Goal: Task Accomplishment & Management: Manage account settings

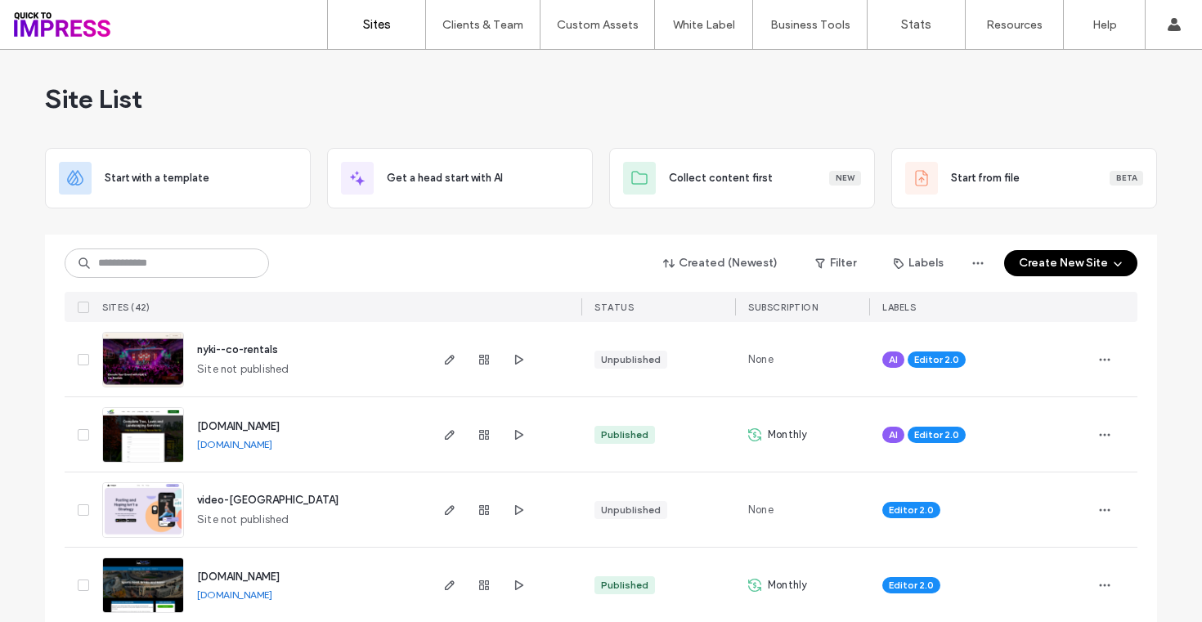
click at [182, 259] on input at bounding box center [167, 263] width 204 height 29
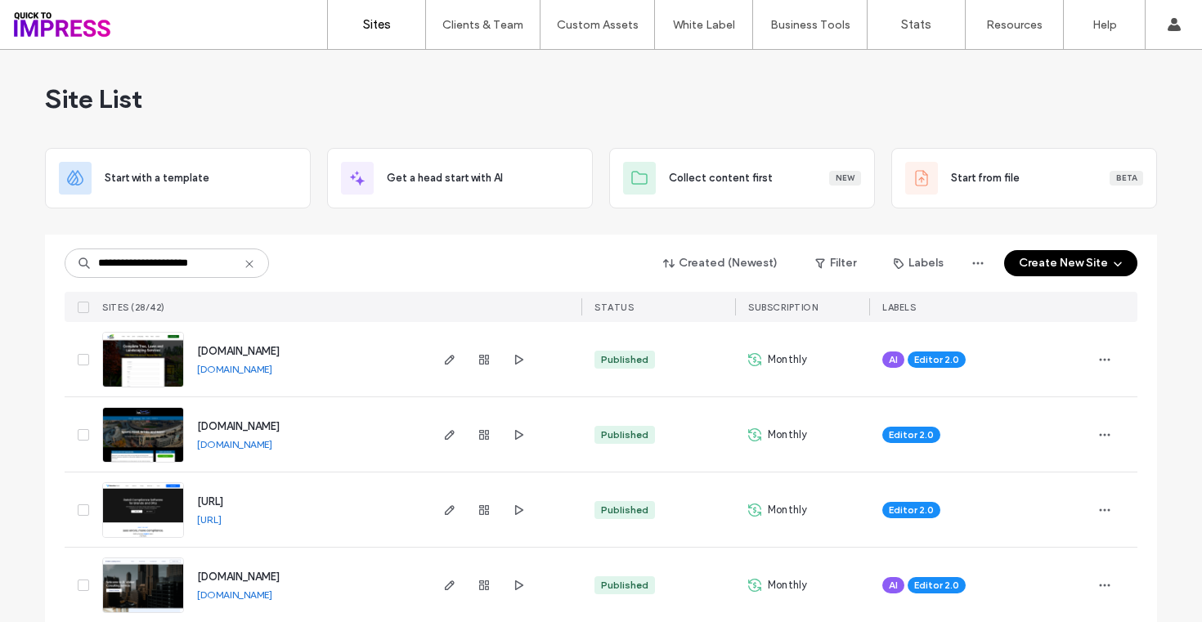
type input "**********"
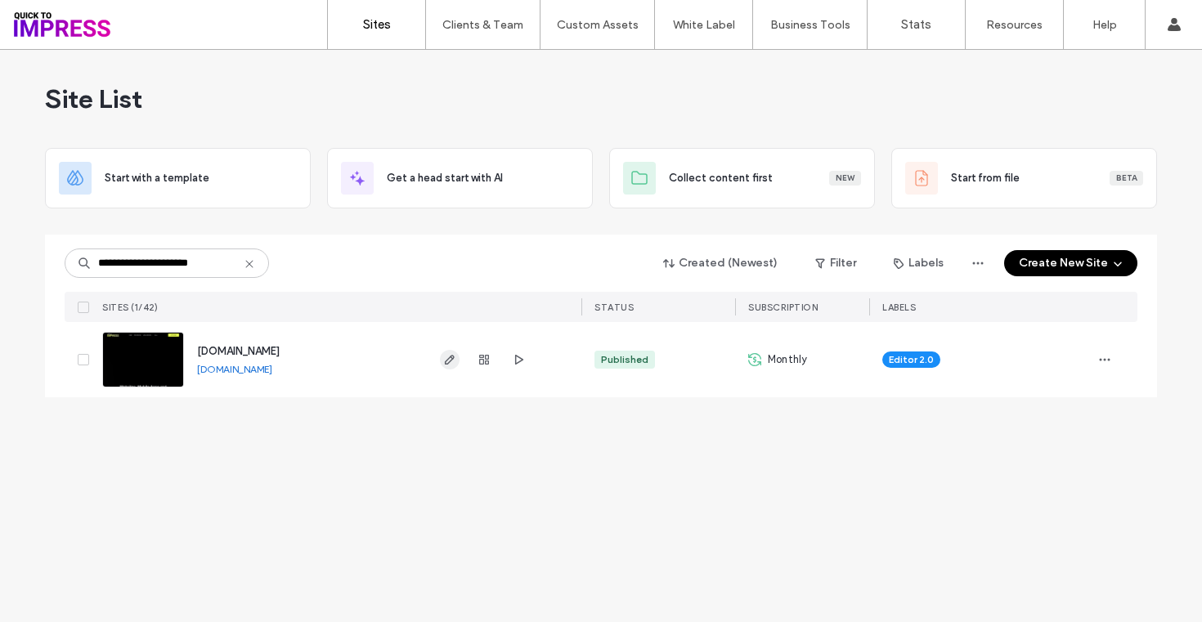
click at [448, 361] on icon "button" at bounding box center [449, 359] width 13 height 13
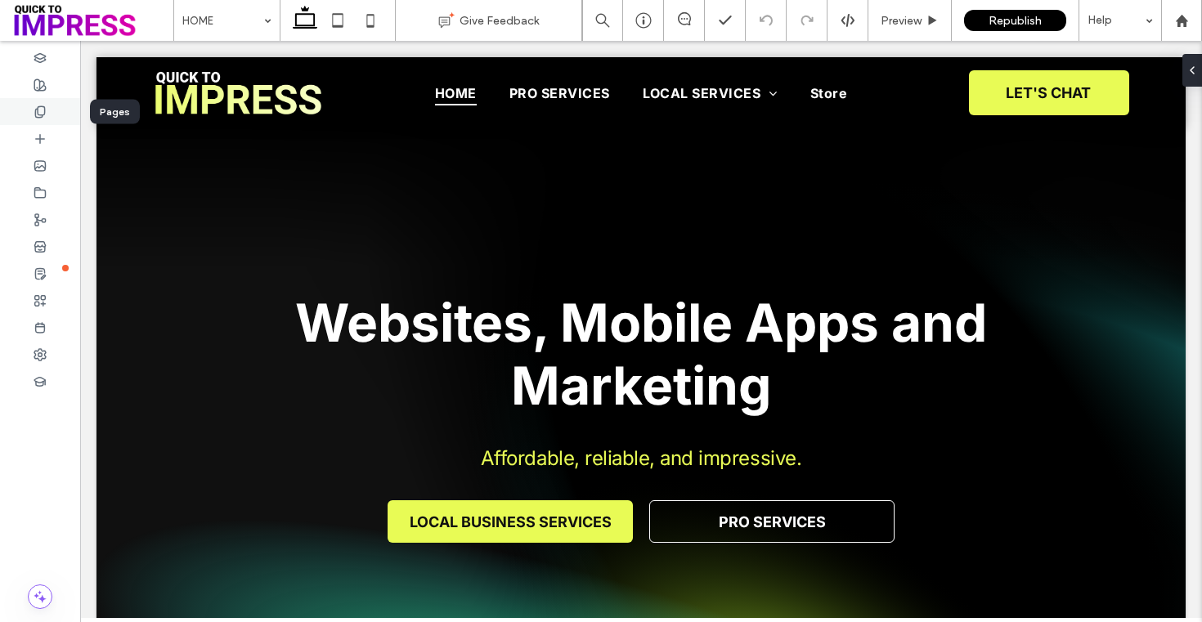
click at [43, 107] on icon at bounding box center [40, 111] width 13 height 13
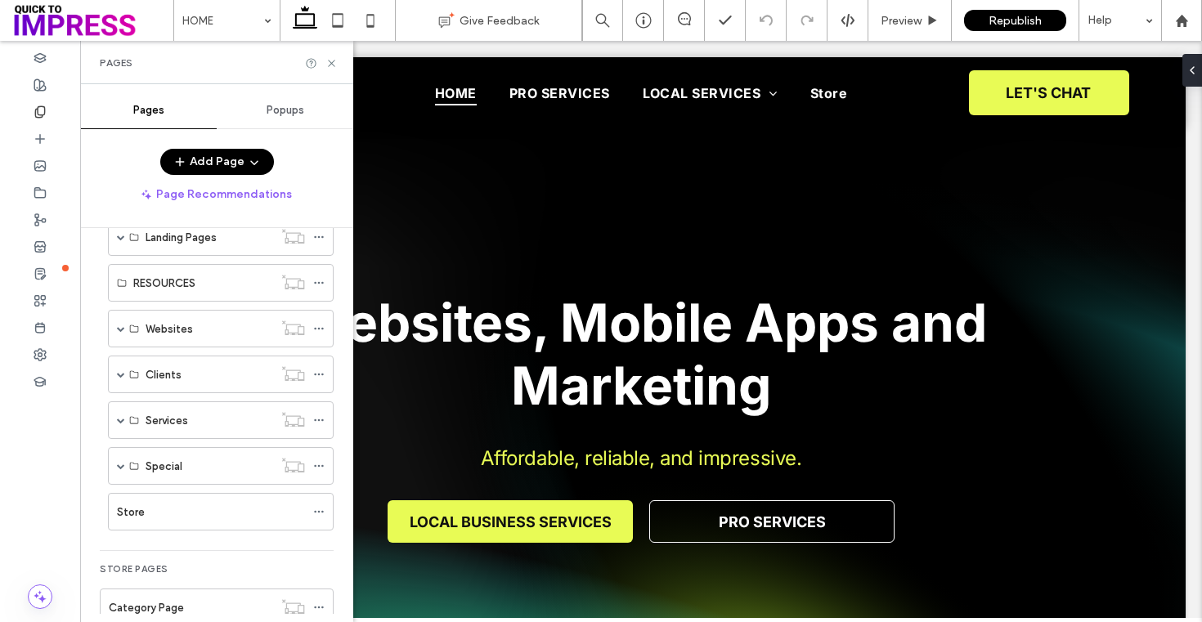
scroll to position [299, 0]
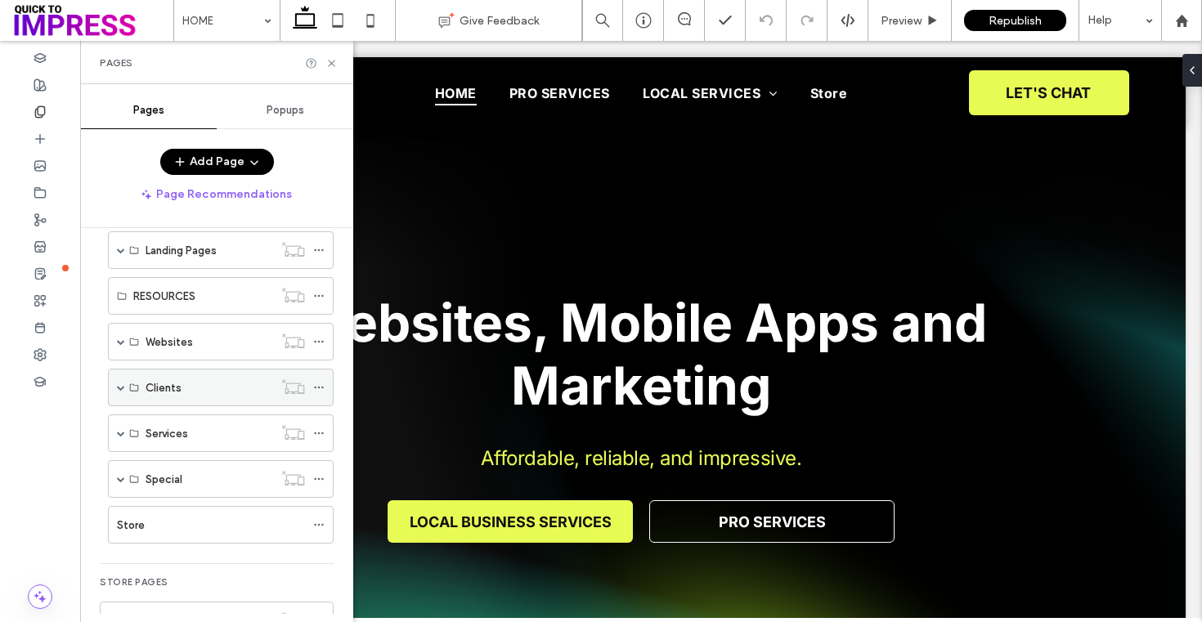
click at [124, 388] on span at bounding box center [121, 387] width 8 height 8
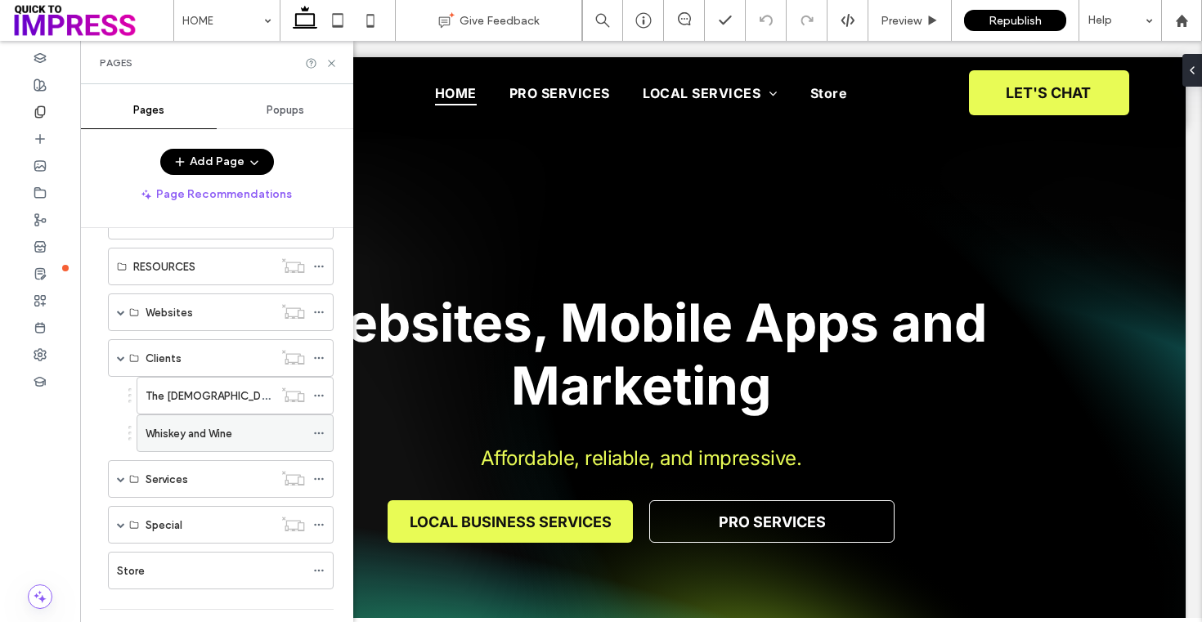
scroll to position [366, 0]
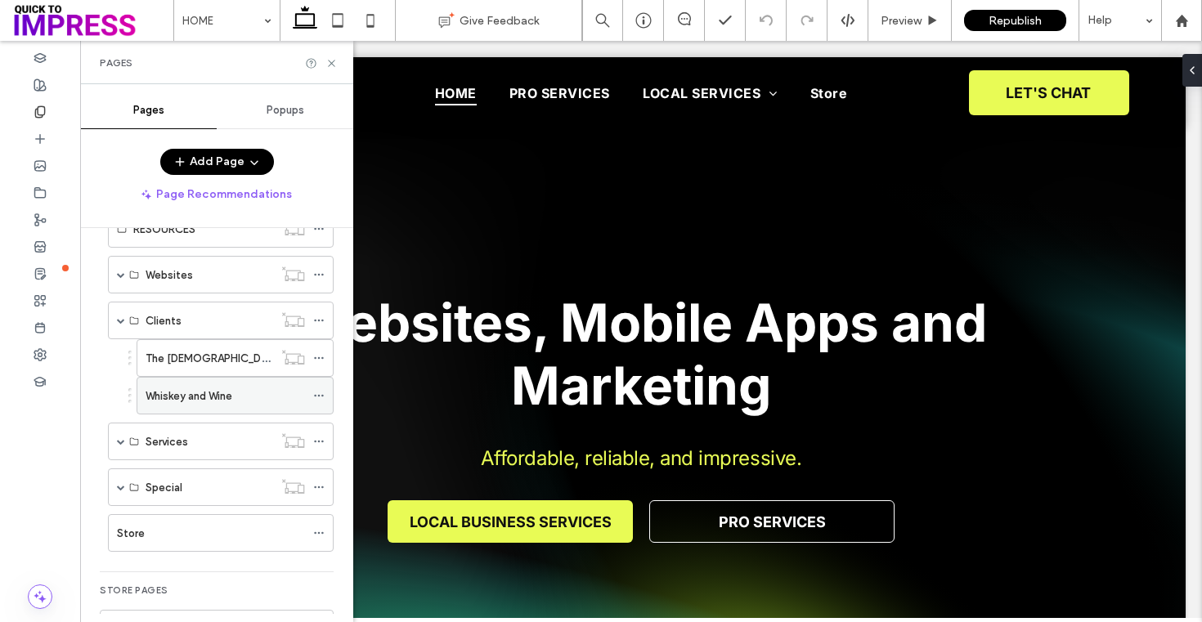
click at [320, 398] on icon at bounding box center [318, 395] width 11 height 11
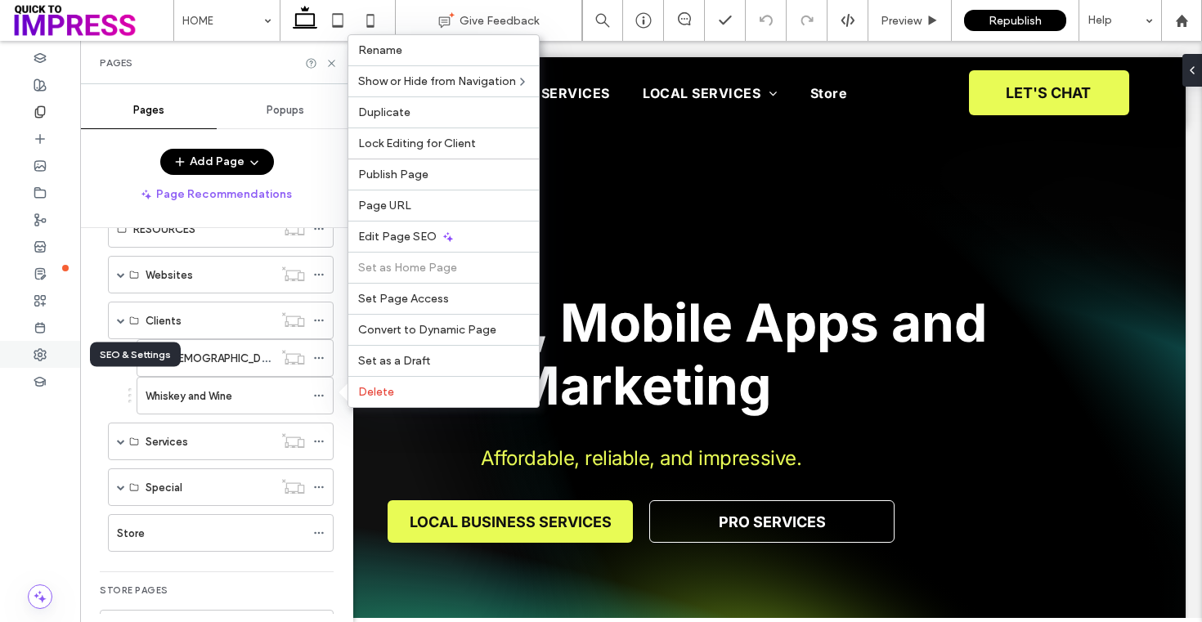
click at [47, 349] on div at bounding box center [40, 354] width 80 height 27
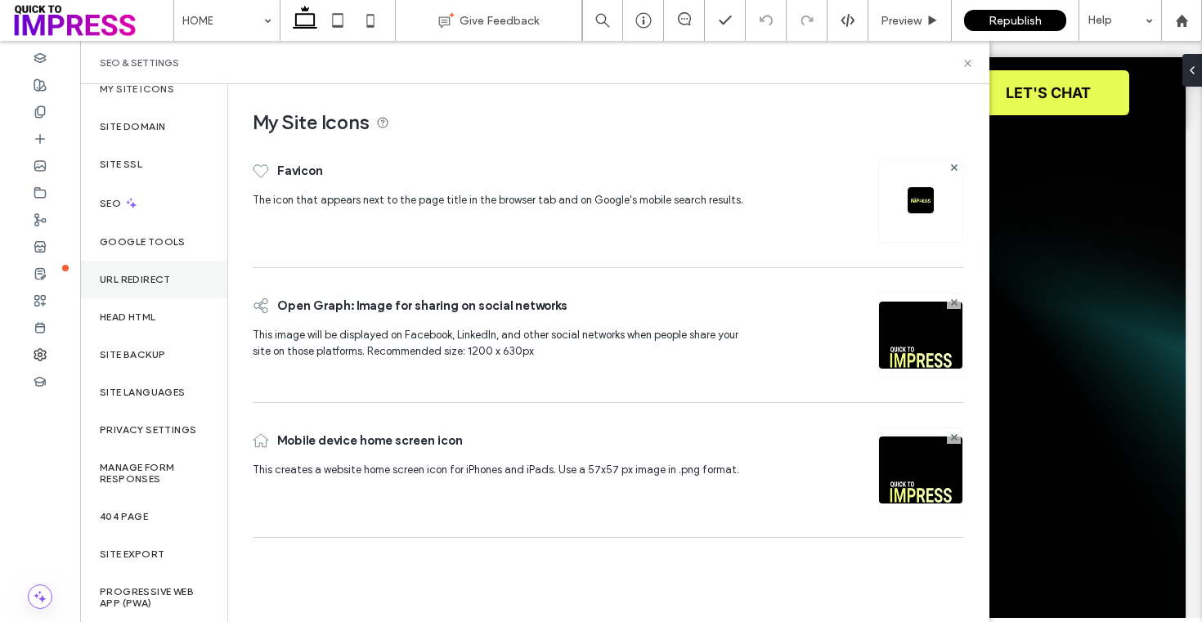
scroll to position [10, 0]
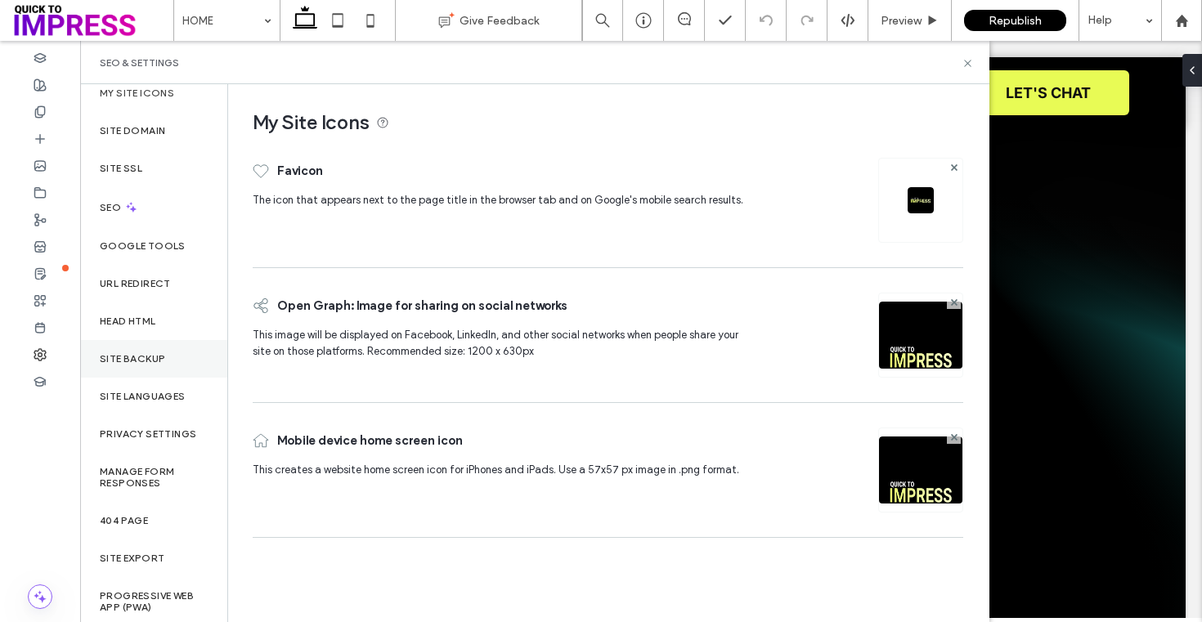
click at [163, 357] on label "Site Backup" at bounding box center [132, 358] width 65 height 11
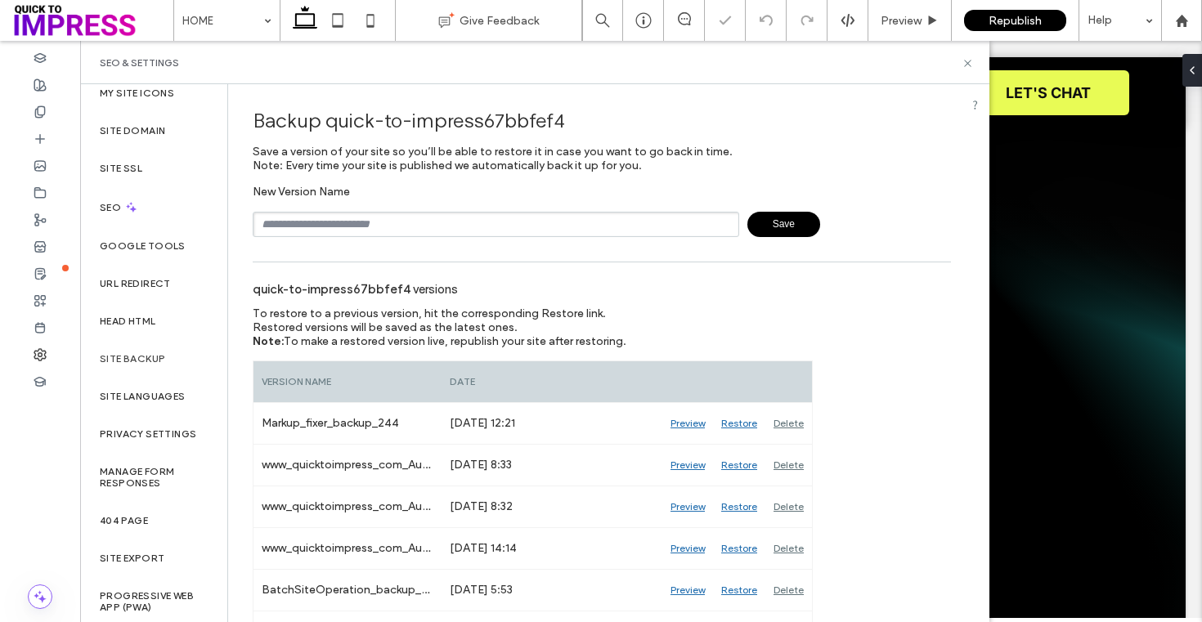
click at [648, 227] on input "text" at bounding box center [496, 224] width 487 height 25
type input "**********"
click at [760, 222] on span "Save" at bounding box center [783, 224] width 73 height 25
click at [46, 120] on div at bounding box center [40, 111] width 80 height 27
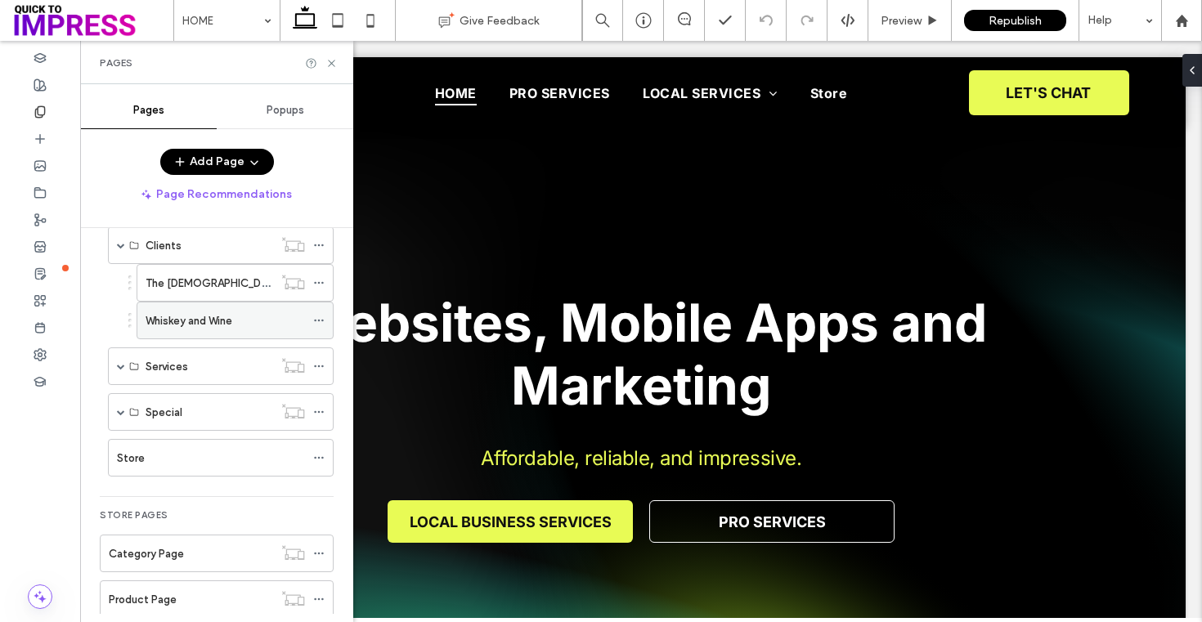
scroll to position [426, 0]
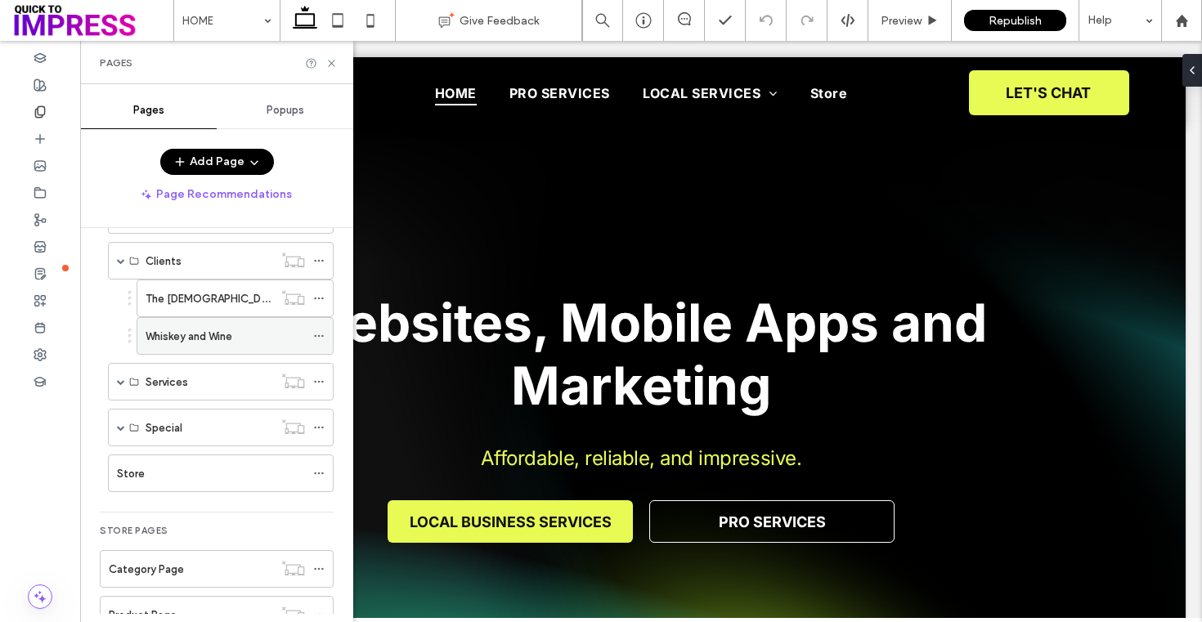
click at [319, 336] on use at bounding box center [318, 336] width 9 height 2
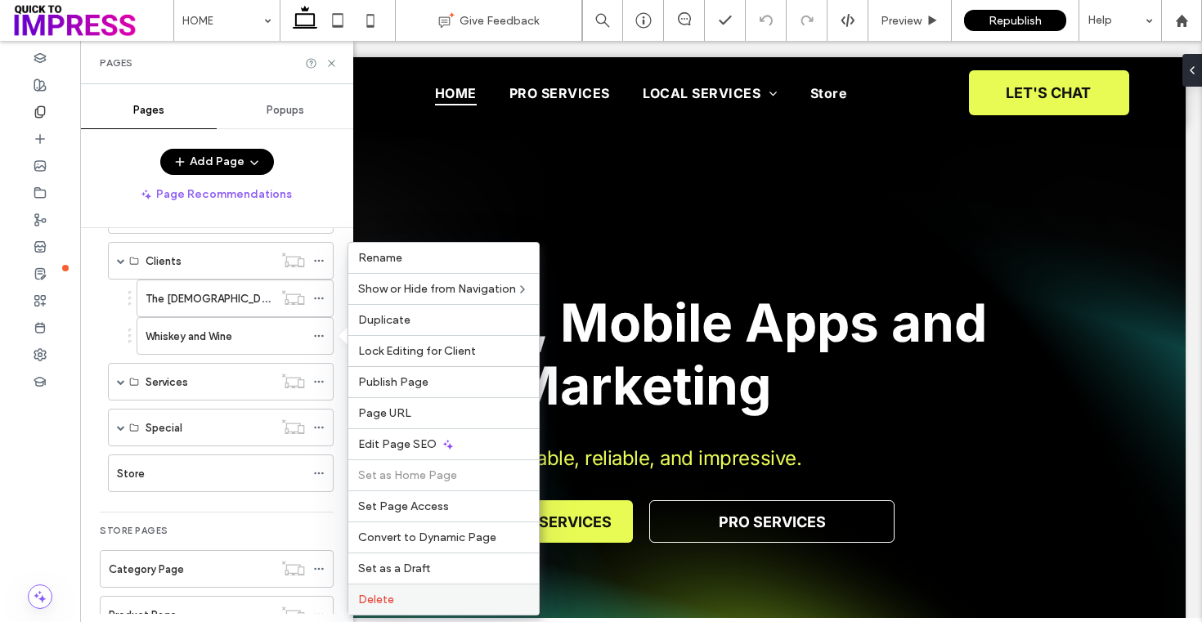
click at [416, 597] on label "Delete" at bounding box center [443, 600] width 171 height 14
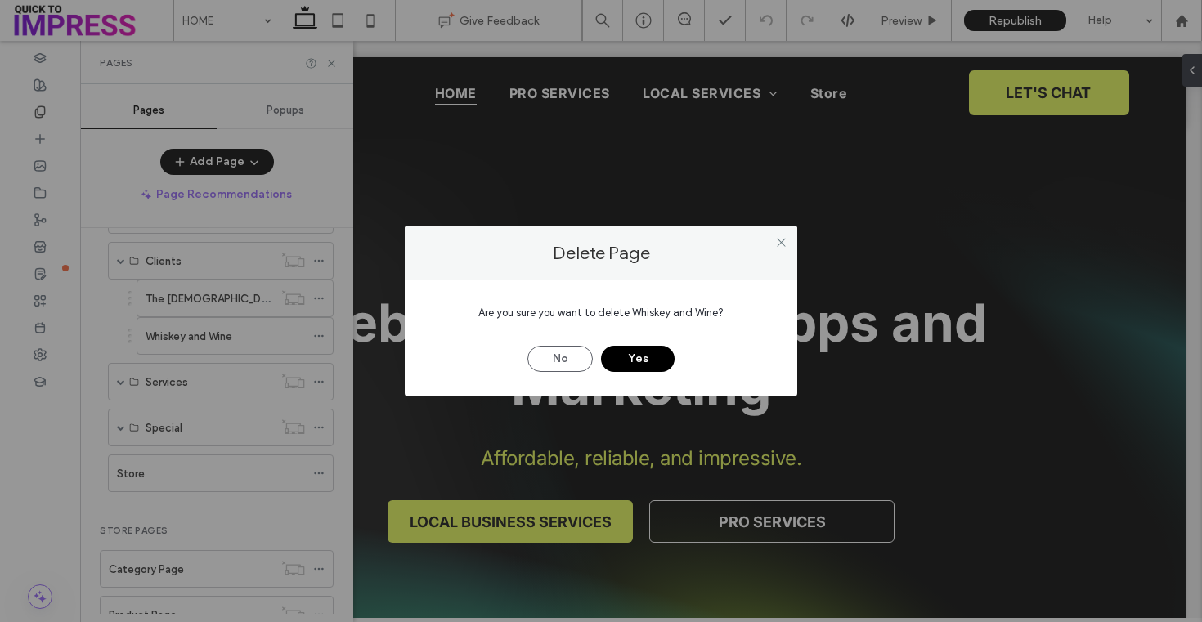
click at [646, 357] on button "Yes" at bounding box center [638, 359] width 74 height 26
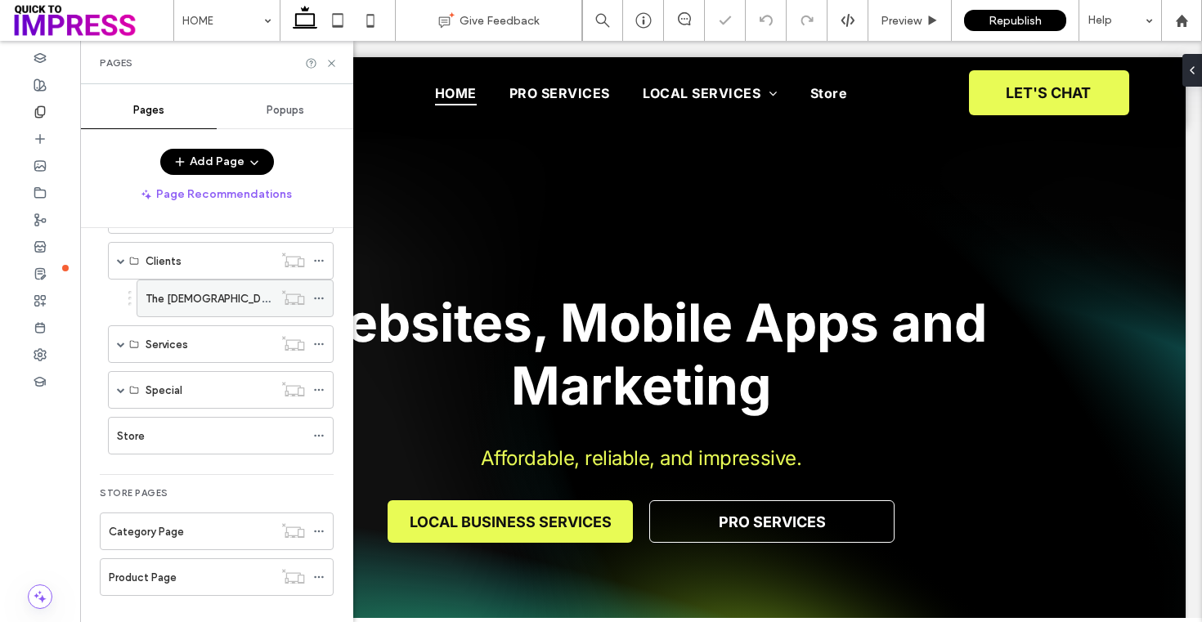
click at [317, 301] on icon at bounding box center [318, 298] width 11 height 11
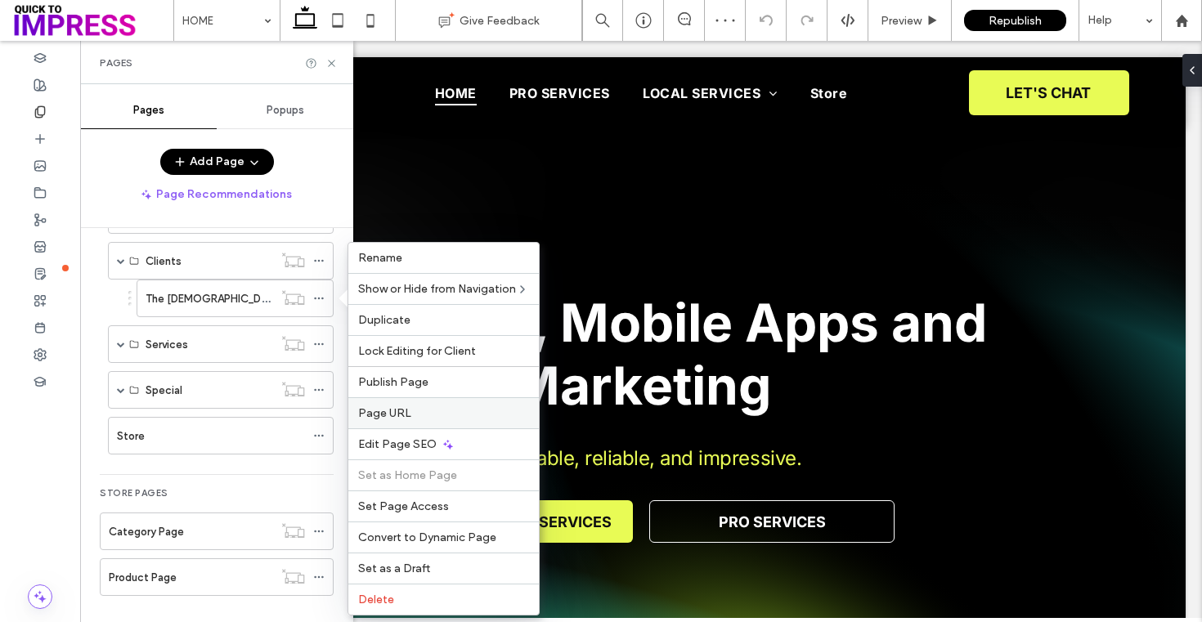
click at [403, 415] on span "Page URL" at bounding box center [384, 413] width 53 height 14
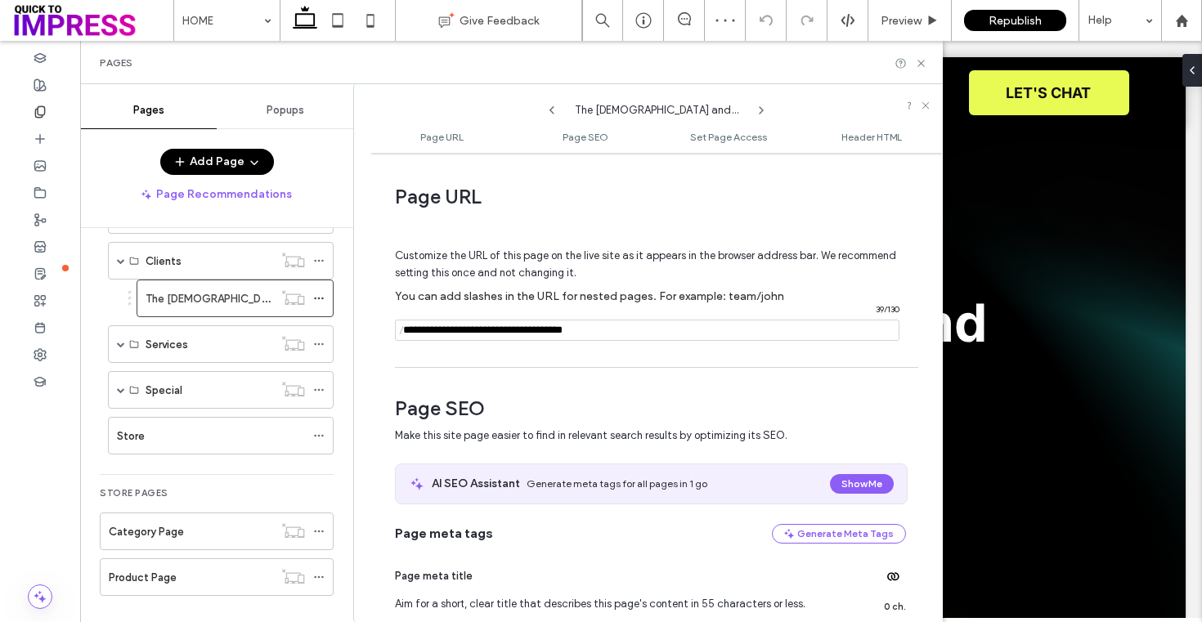
click at [515, 339] on input "notEmpty" at bounding box center [647, 330] width 504 height 21
